Goal: Task Accomplishment & Management: Use online tool/utility

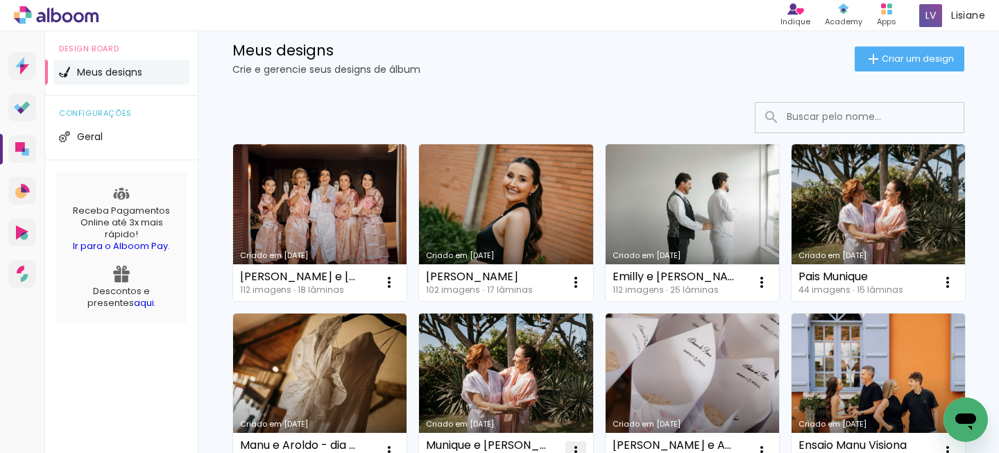
scroll to position [5, 0]
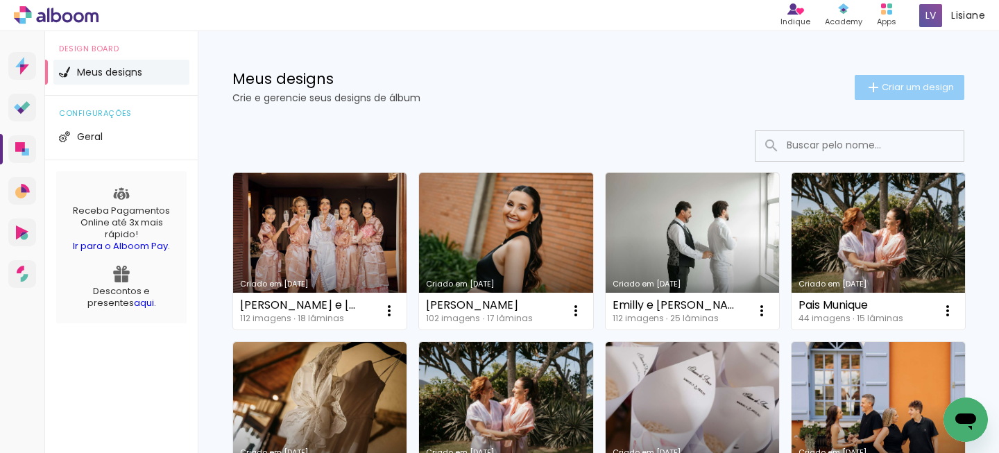
click at [906, 93] on paper-button "Criar um design" at bounding box center [910, 87] width 110 height 25
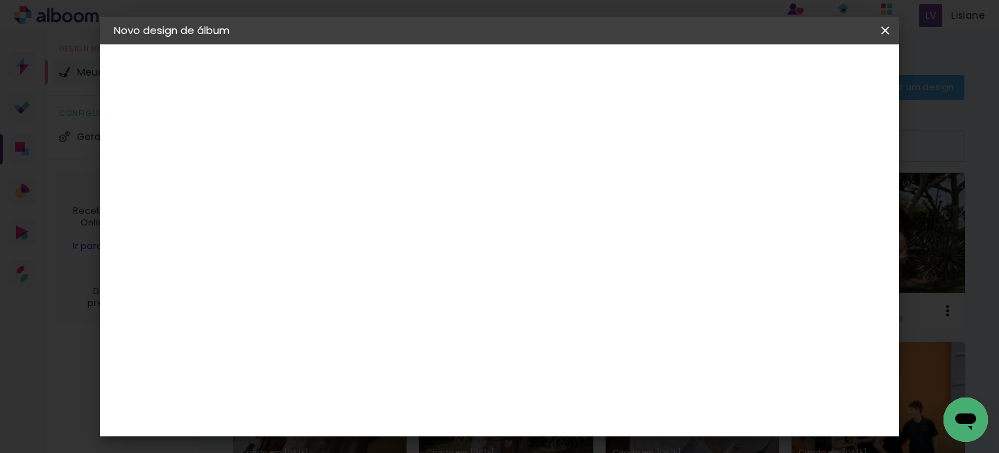
click at [341, 191] on input at bounding box center [341, 187] width 0 height 22
type input "a"
type input "A"
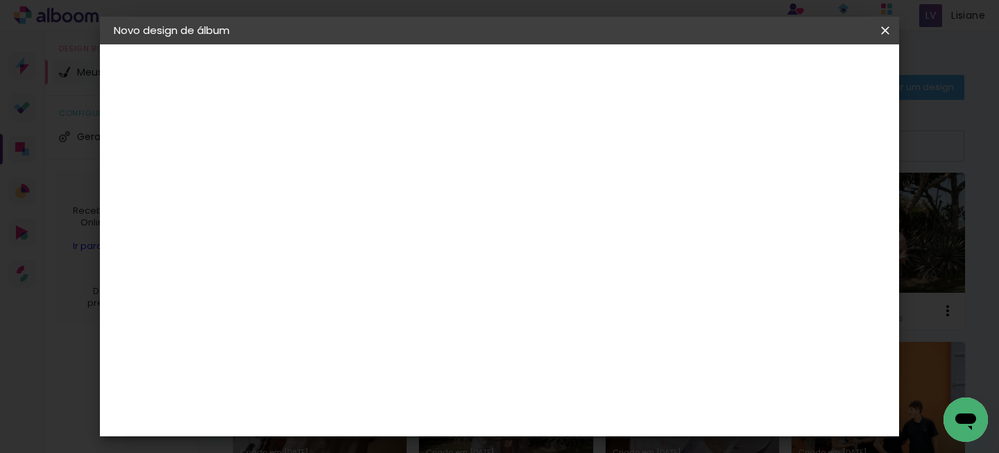
type input "A"
type input "a"
type input "A"
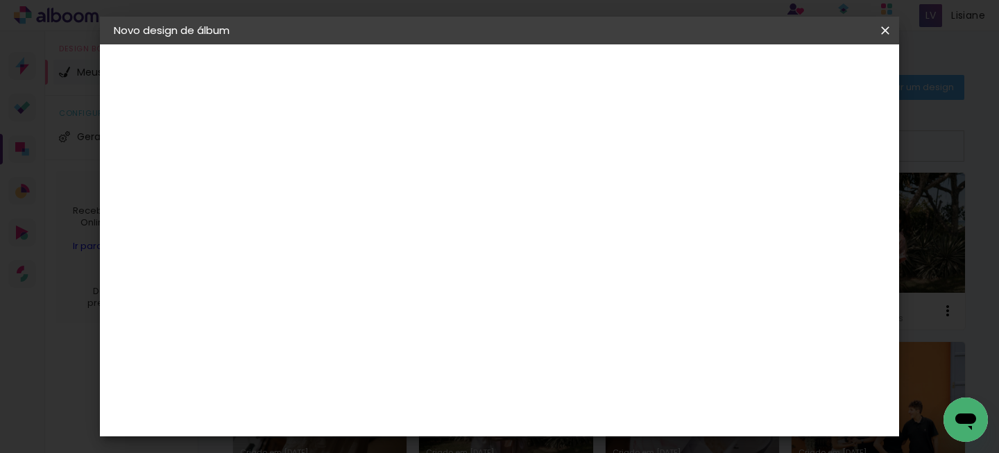
type input "A"
type input "a"
type input "s"
type input "A"
type input "a"
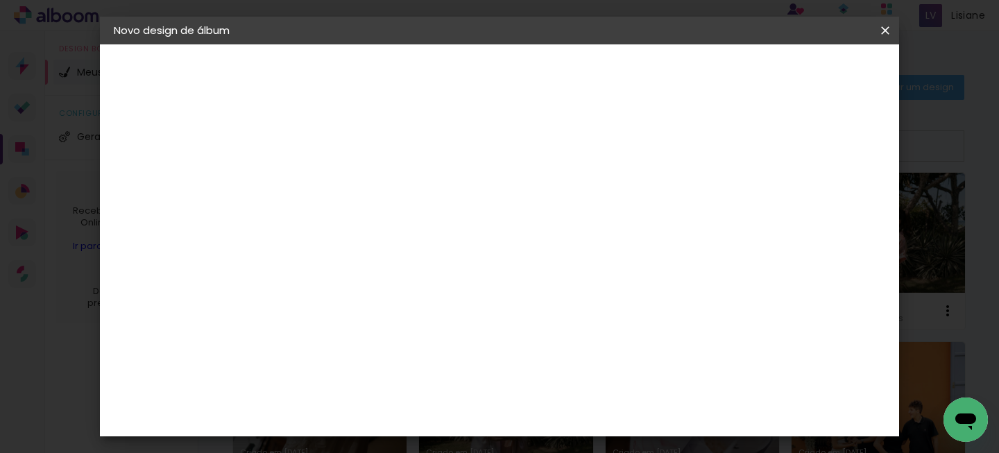
type input "A"
type input "1"
type input "15 anos Manu"
type paper-input "15 anos Manu"
click at [0, 0] on slot "Avançar" at bounding box center [0, 0] width 0 height 0
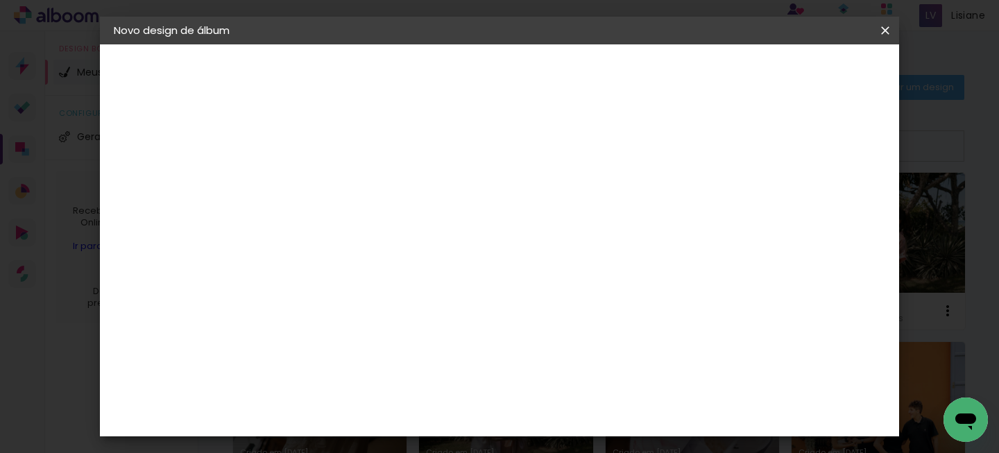
click at [0, 0] on slot "Avançar" at bounding box center [0, 0] width 0 height 0
click at [451, 246] on div "Opções disponíveis Padrão Tamanho Escolha o tamanho" at bounding box center [376, 265] width 150 height 260
click at [395, 231] on input "text" at bounding box center [368, 242] width 54 height 22
click at [558, 228] on paper-item "Padrão" at bounding box center [590, 230] width 278 height 28
type input "Padrão"
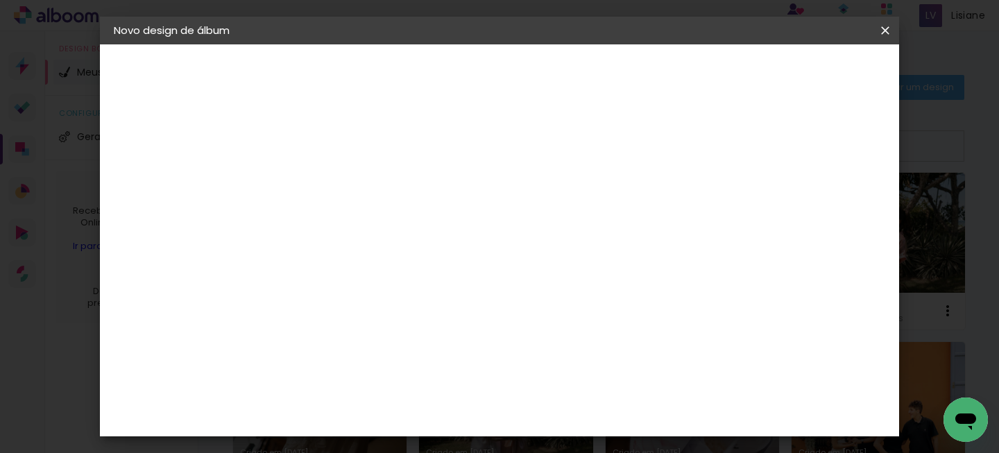
scroll to position [377, 0]
click at [434, 401] on span "25 × 25" at bounding box center [402, 419] width 65 height 37
click at [0, 0] on slot "Avançar" at bounding box center [0, 0] width 0 height 0
click at [534, 148] on div at bounding box center [527, 150] width 12 height 12
type paper-checkbox "on"
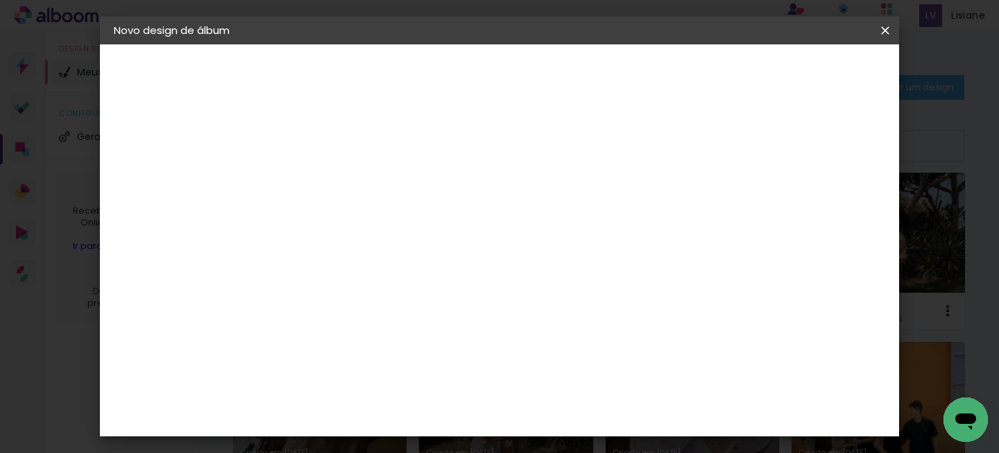
click at [612, 73] on span "Iniciar design" at bounding box center [592, 78] width 39 height 19
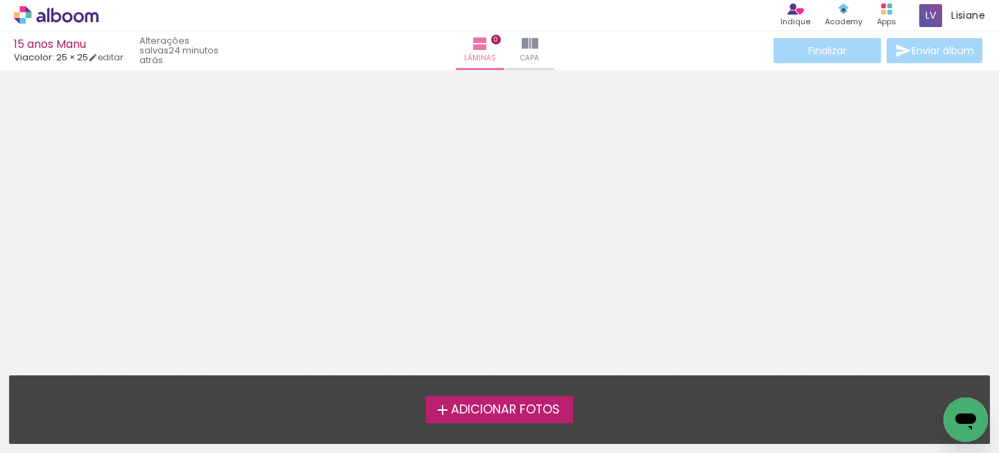
click at [489, 404] on span "Adicionar Fotos" at bounding box center [505, 410] width 109 height 12
click at [0, 0] on input "file" at bounding box center [0, 0] width 0 height 0
